Goal: Find specific page/section: Find specific page/section

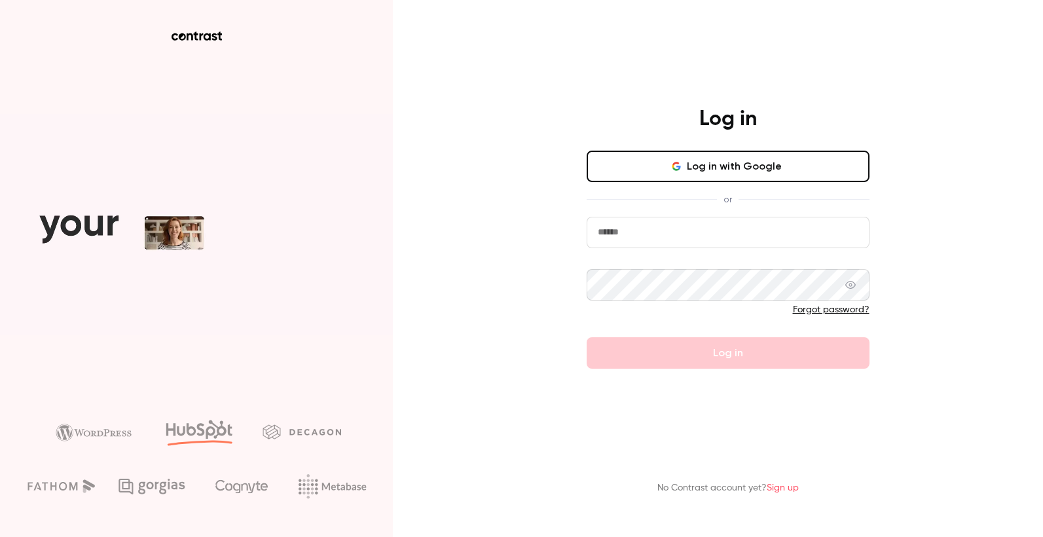
click at [686, 164] on button "Log in with Google" at bounding box center [728, 166] width 283 height 31
